Goal: Entertainment & Leisure: Consume media (video, audio)

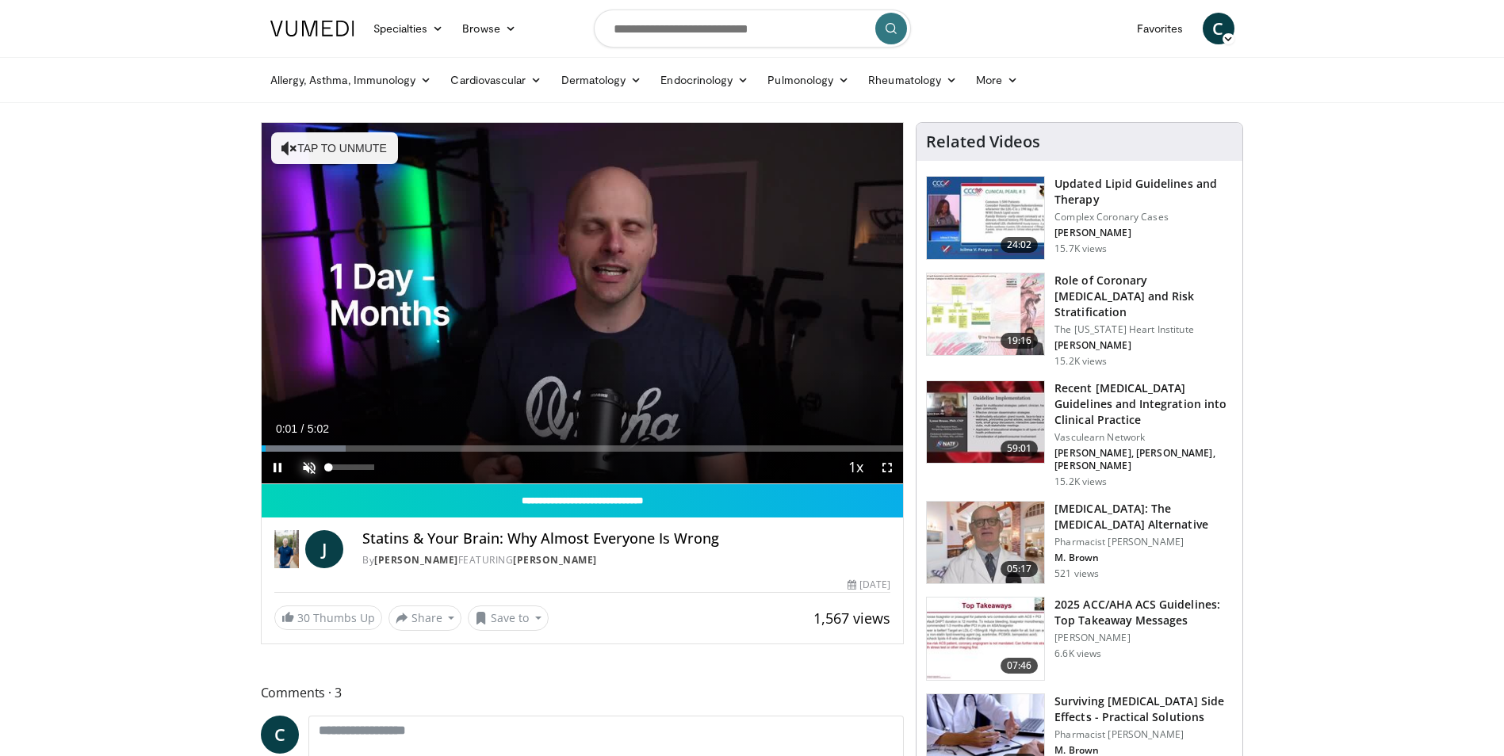
click at [306, 465] on span "Video Player" at bounding box center [309, 468] width 32 height 32
